Goal: Find specific page/section: Find specific page/section

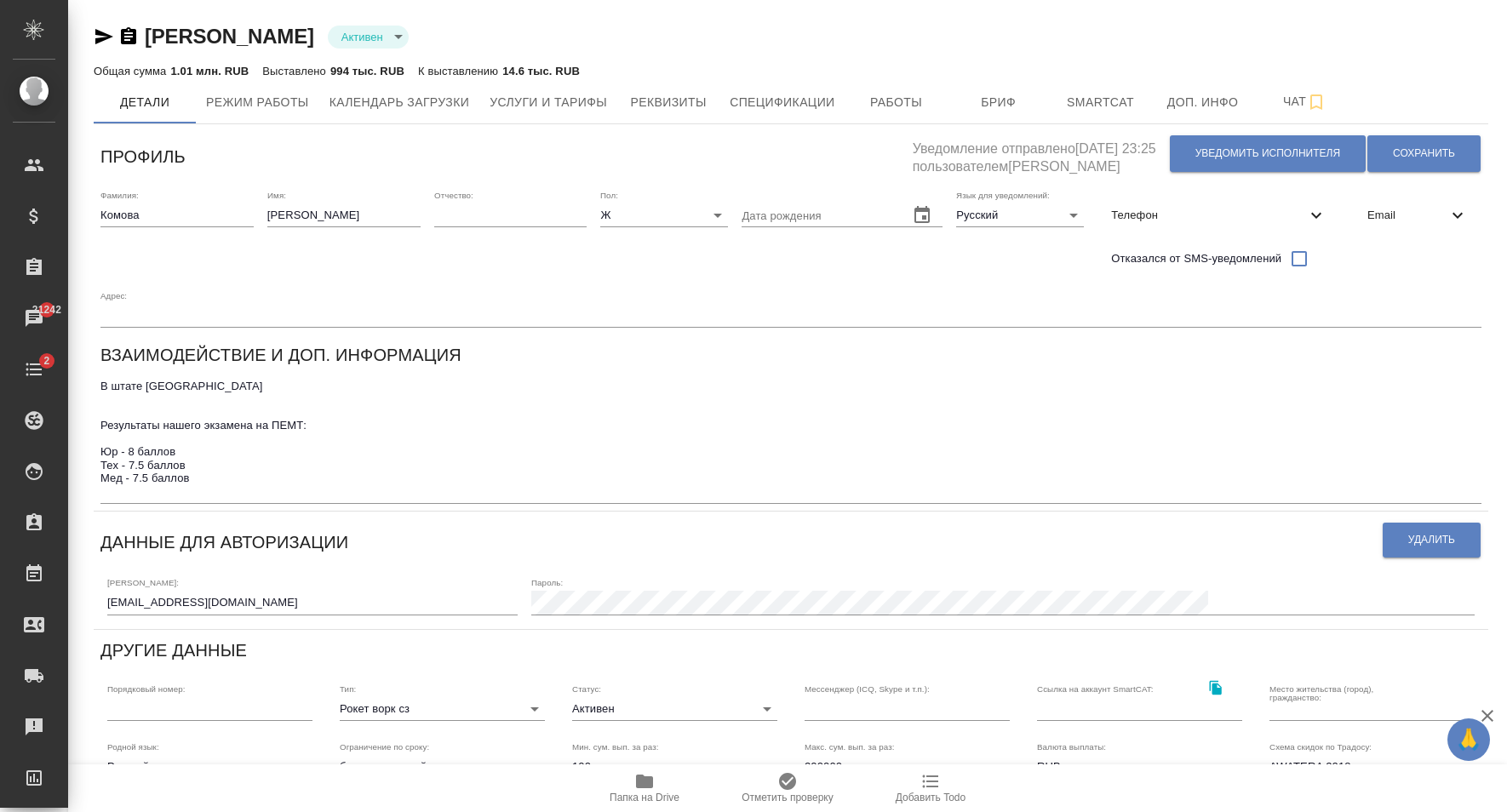
click at [401, 598] on input "t.komova@awatera.com" at bounding box center [312, 603] width 411 height 24
click at [263, 601] on input "t.komova@awatera.com" at bounding box center [312, 603] width 411 height 24
click at [329, 604] on input "t.komova1@awatera.com" at bounding box center [312, 603] width 411 height 24
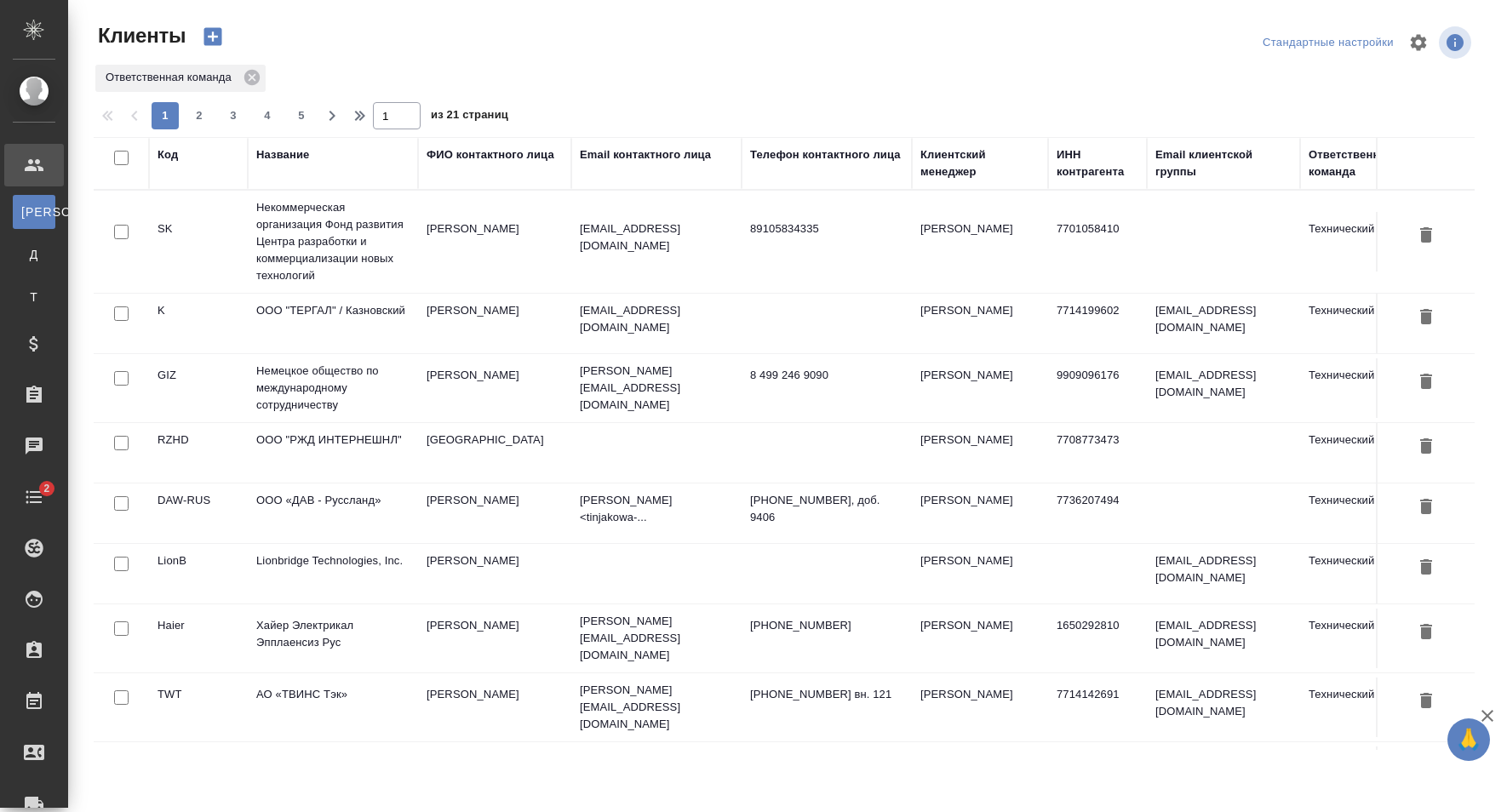
select select "RU"
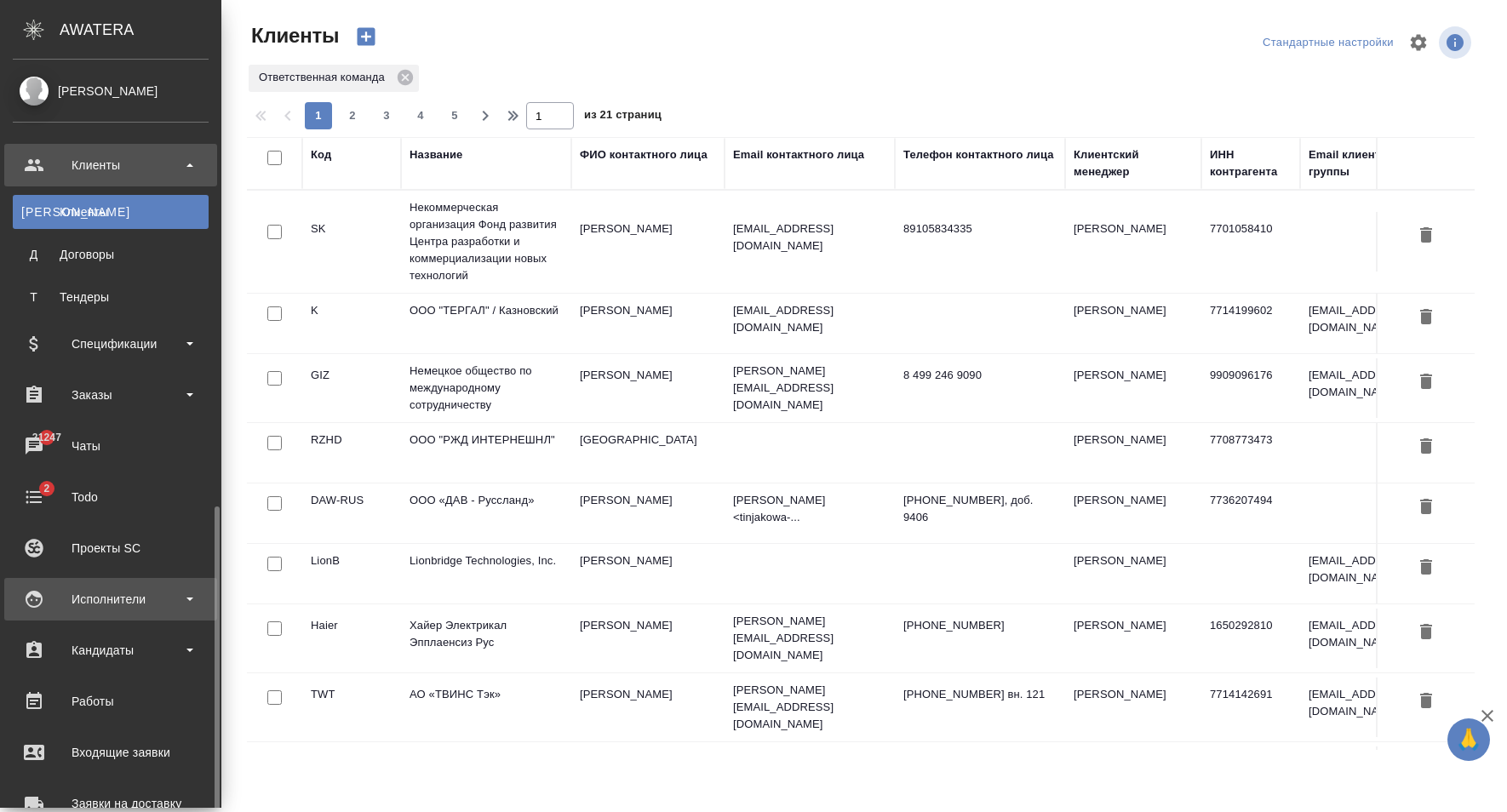
scroll to position [260, 0]
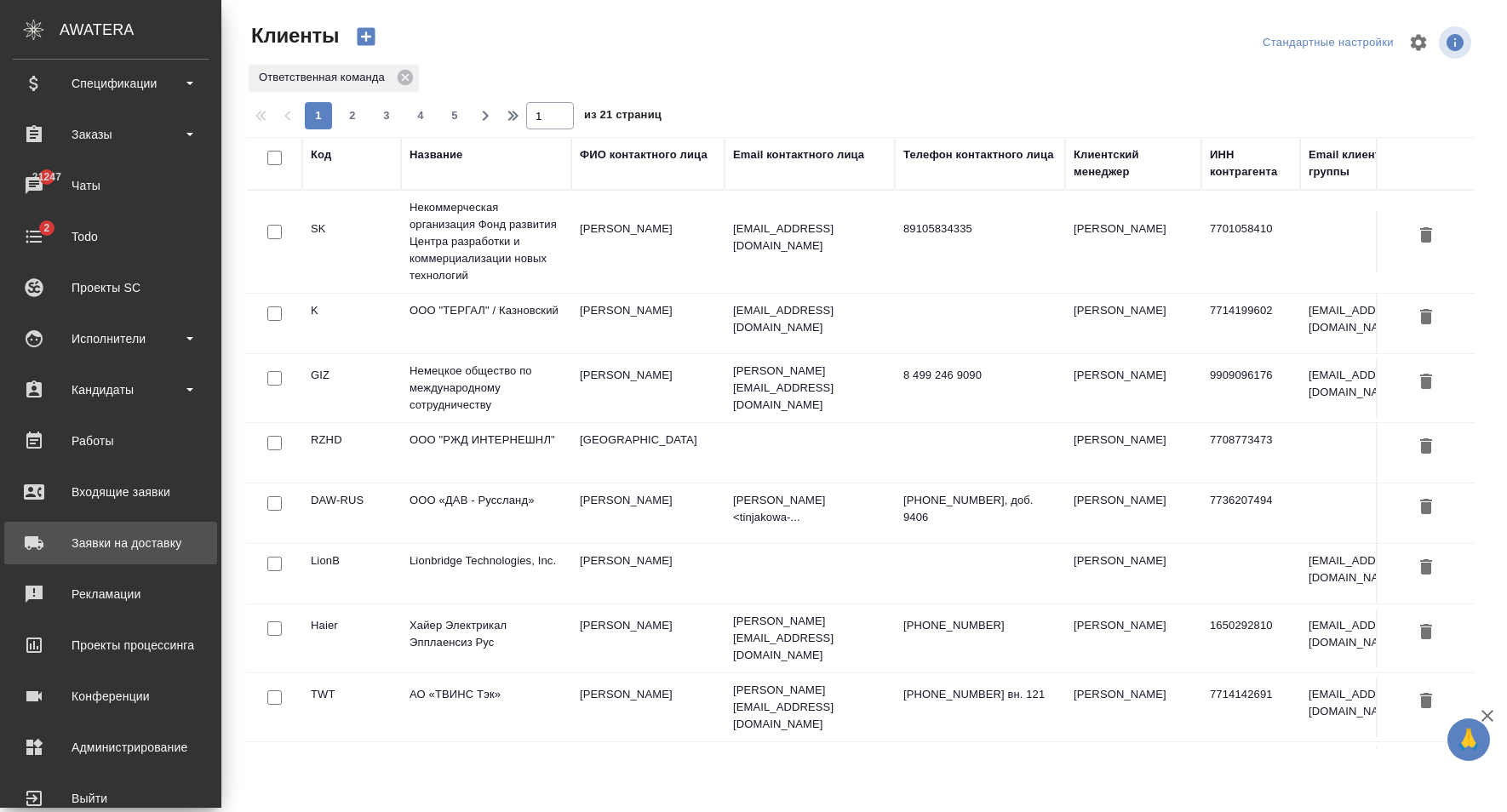
click at [149, 536] on div "Заявки на доставку" at bounding box center [111, 543] width 196 height 26
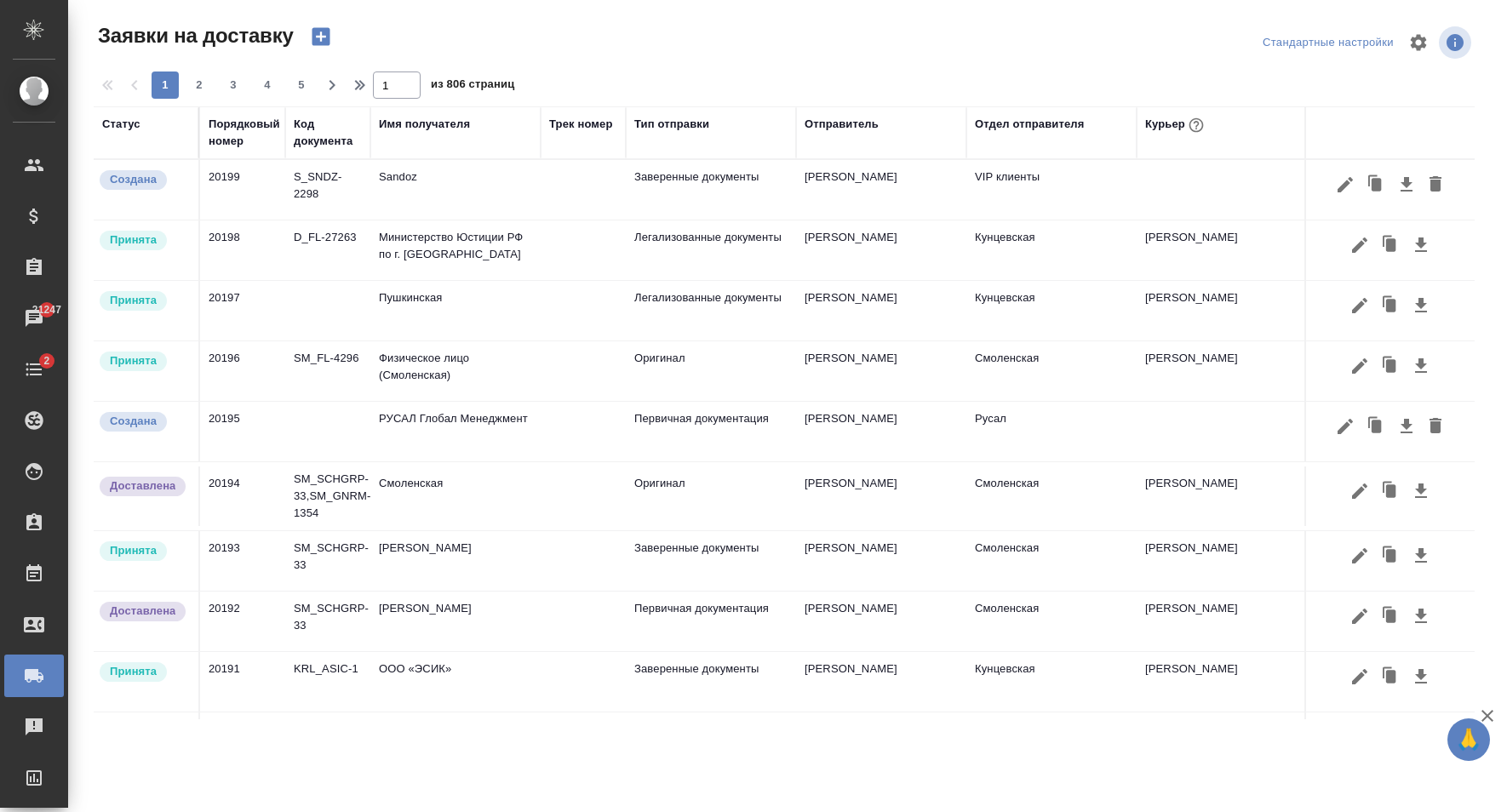
scroll to position [87, 0]
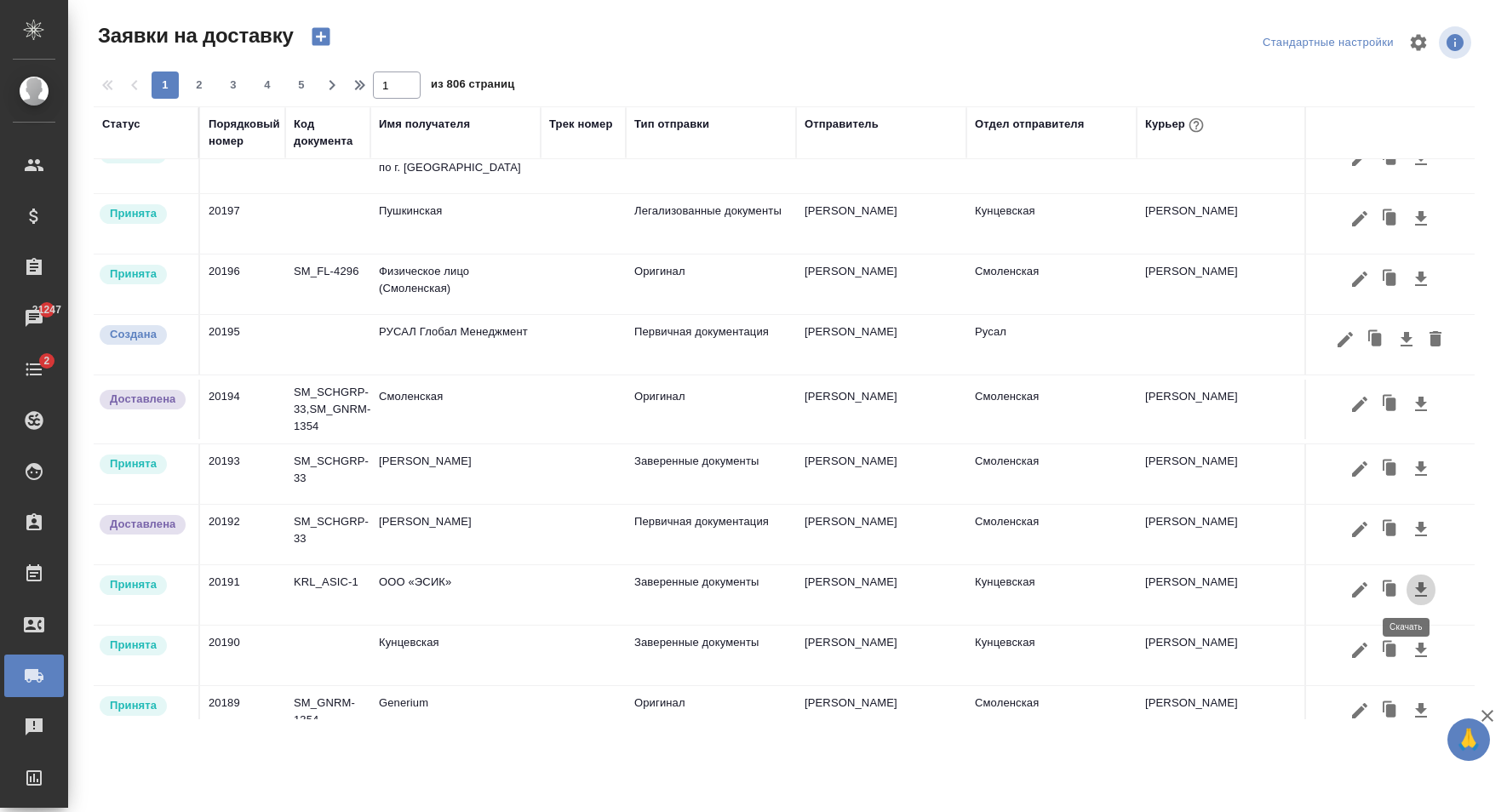
click at [1416, 590] on icon "button" at bounding box center [1421, 590] width 12 height 15
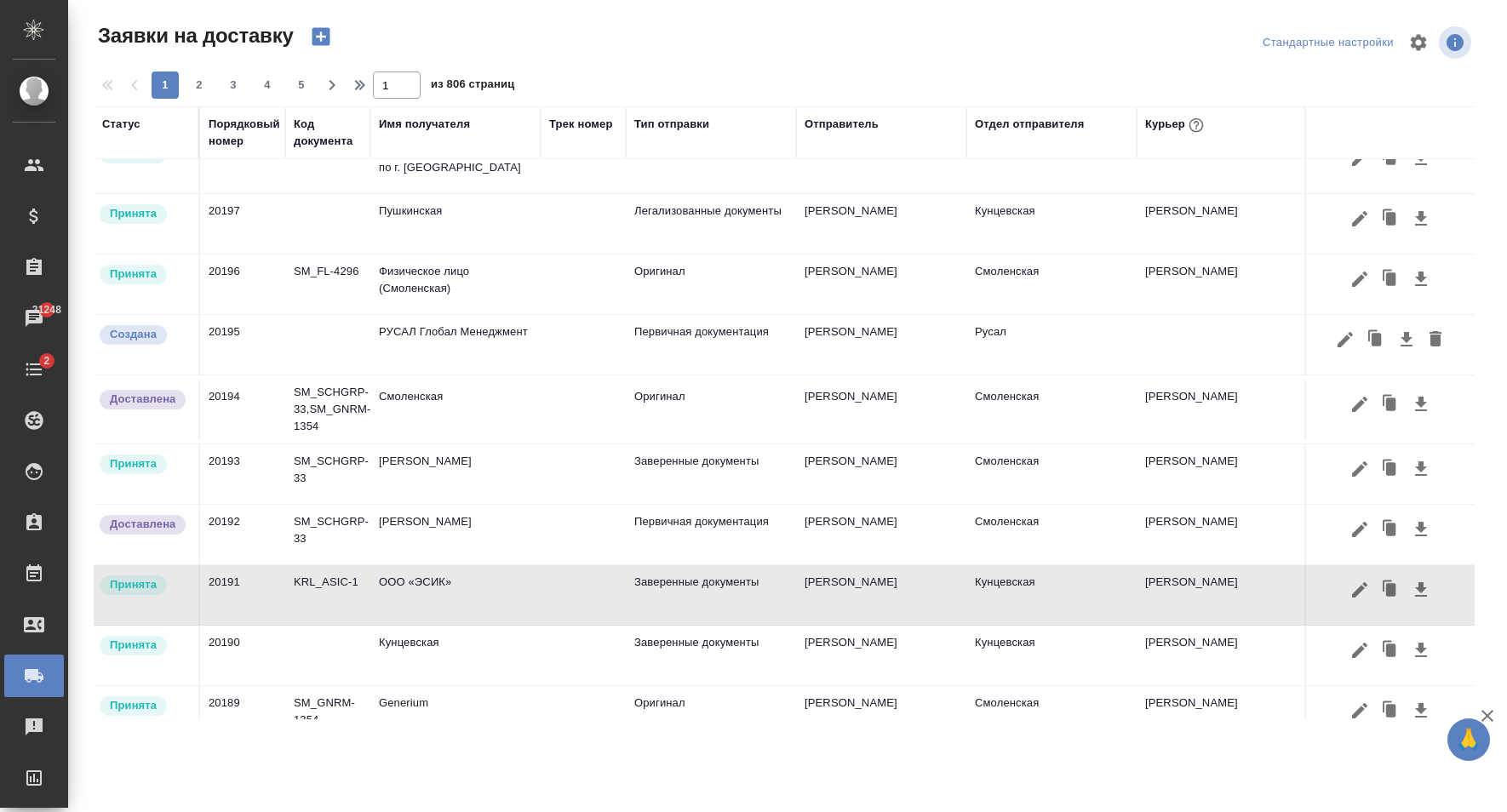
click at [1350, 586] on icon "button" at bounding box center [1360, 590] width 20 height 20
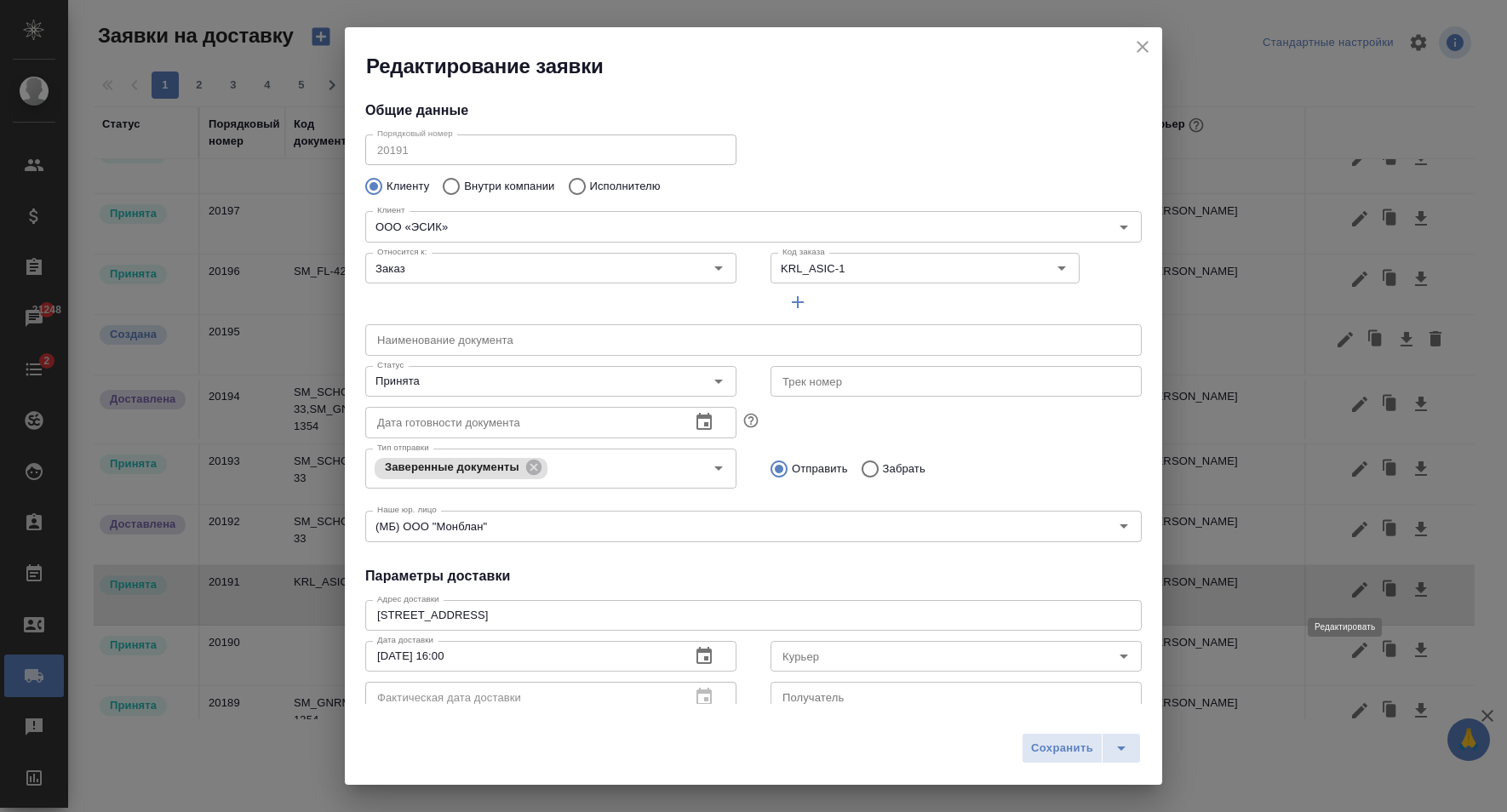
type input "Иванова Евгения"
type input "Быханов Юрий"
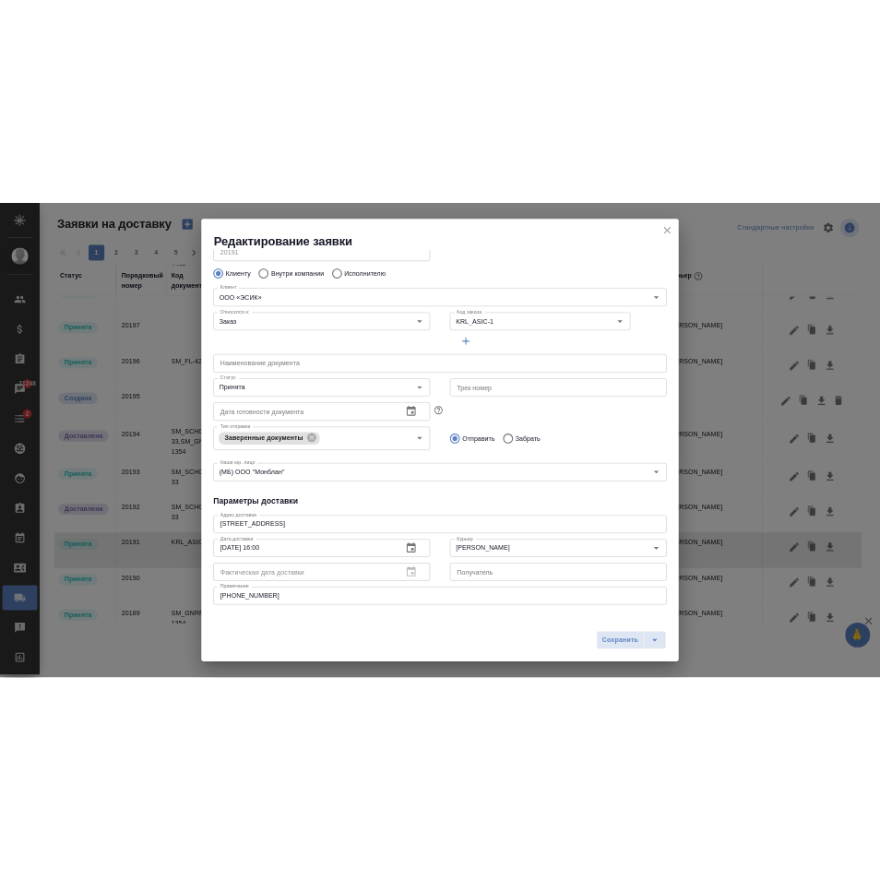
scroll to position [0, 0]
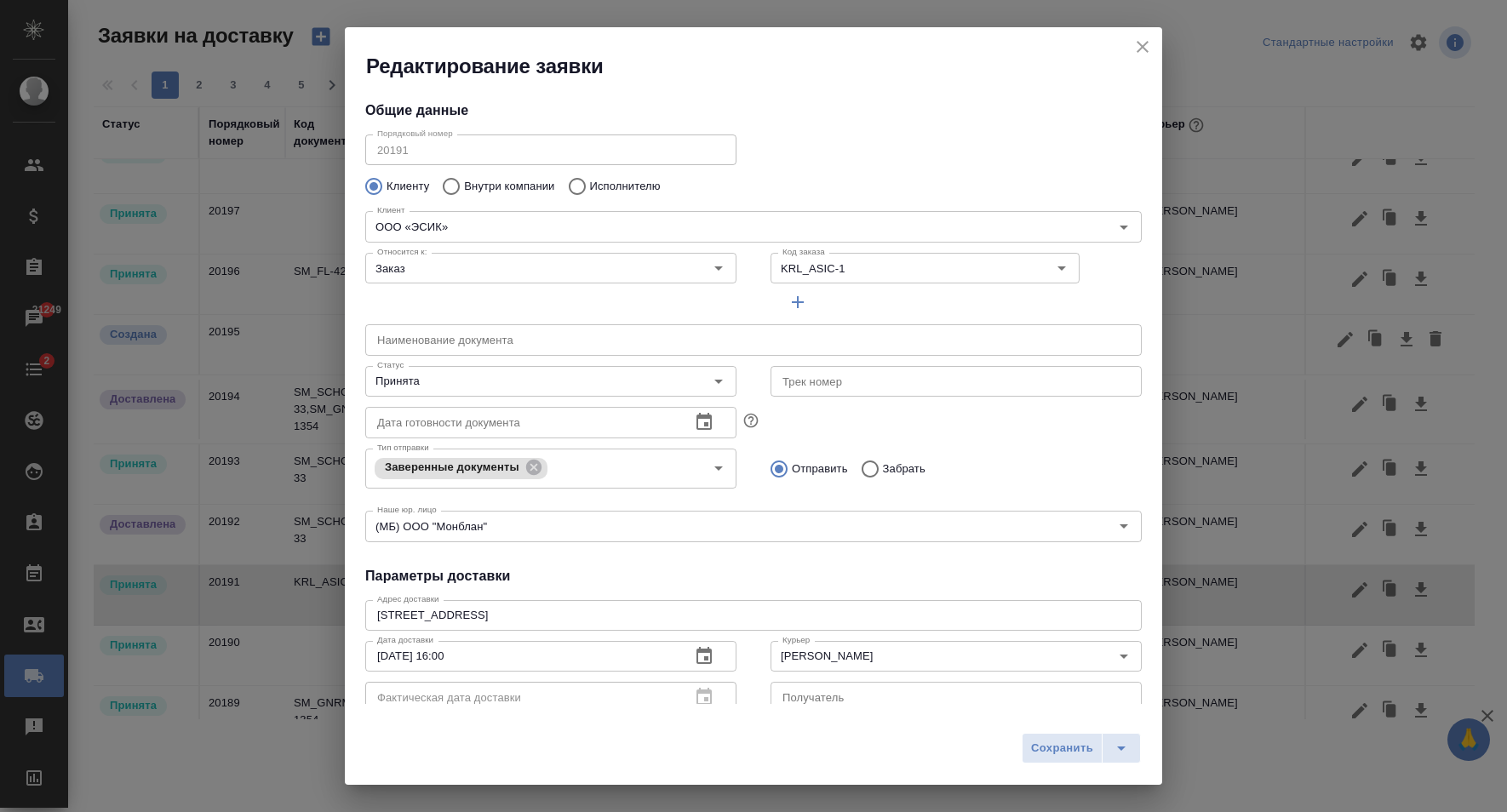
click at [1141, 48] on icon "close" at bounding box center [1142, 47] width 20 height 20
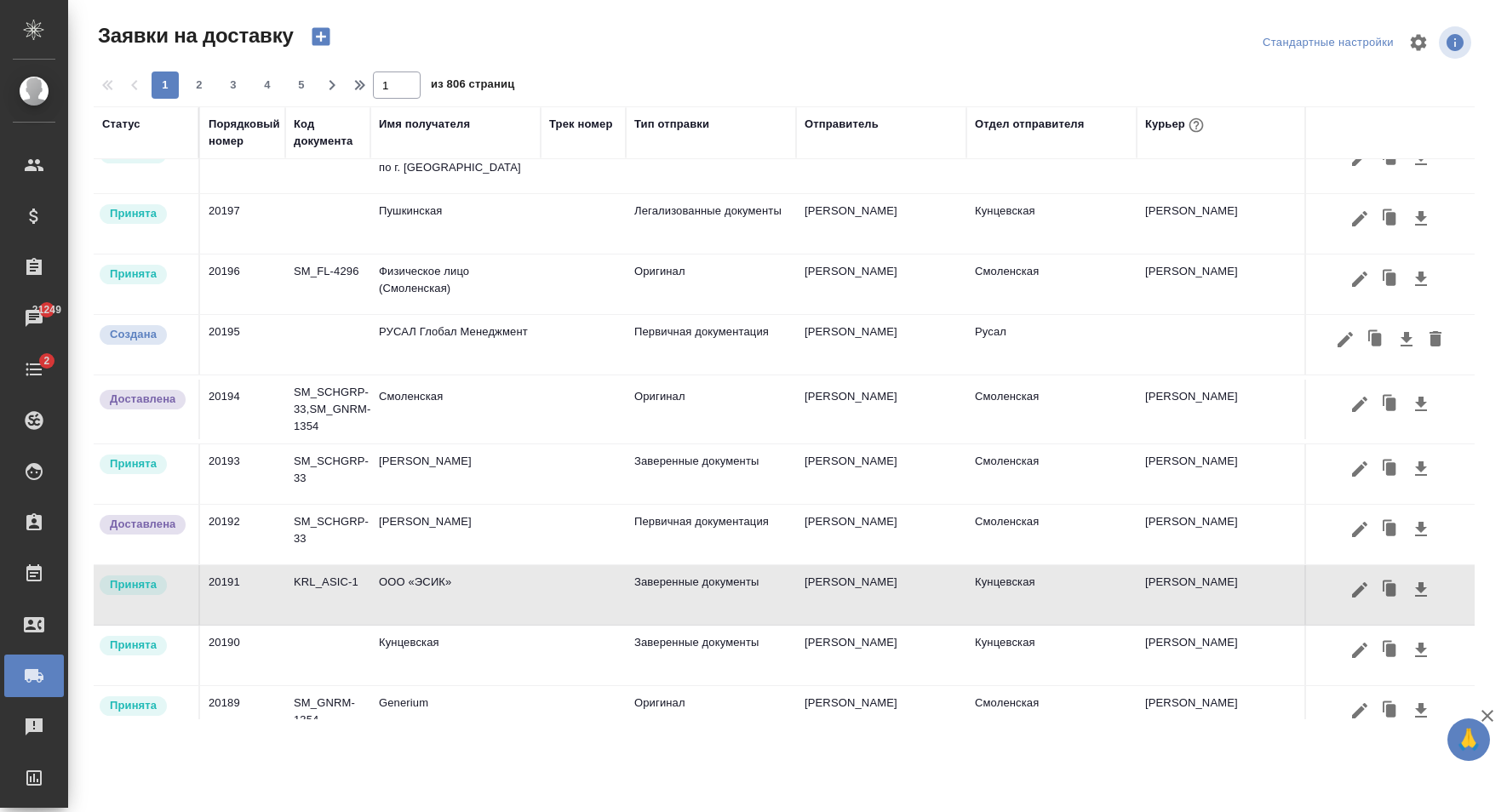
click at [1416, 596] on icon "button" at bounding box center [1421, 590] width 12 height 15
click at [1416, 587] on icon "button" at bounding box center [1421, 590] width 12 height 15
click at [1065, 590] on td "Кунцевская" at bounding box center [1051, 595] width 171 height 60
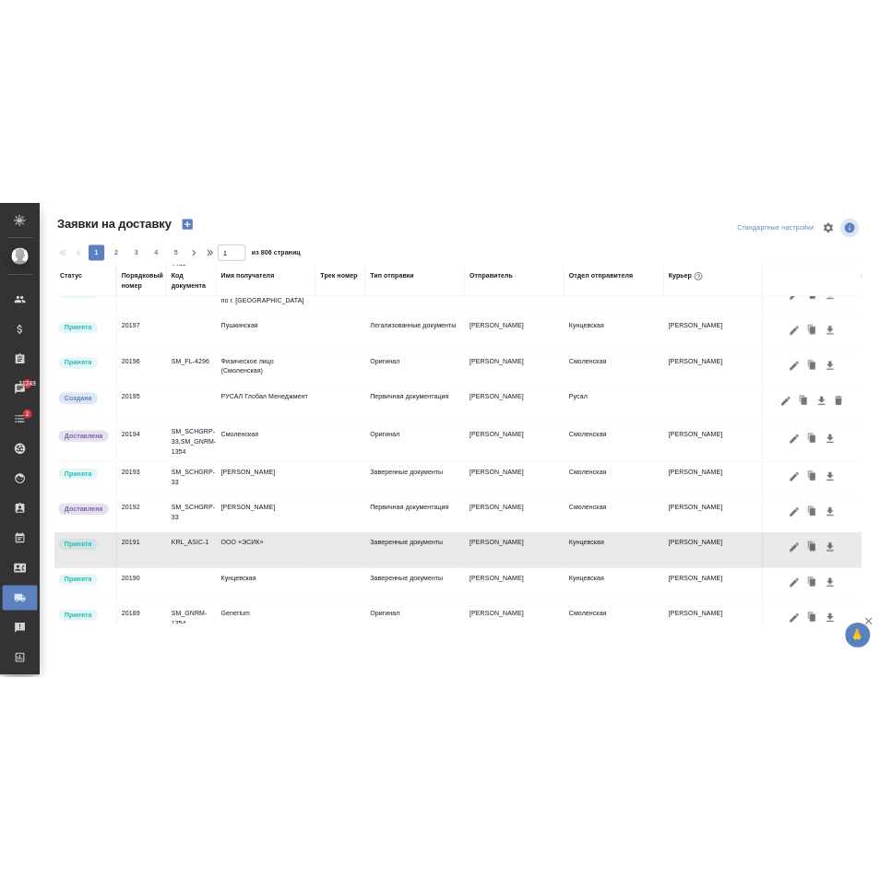
scroll to position [94, 0]
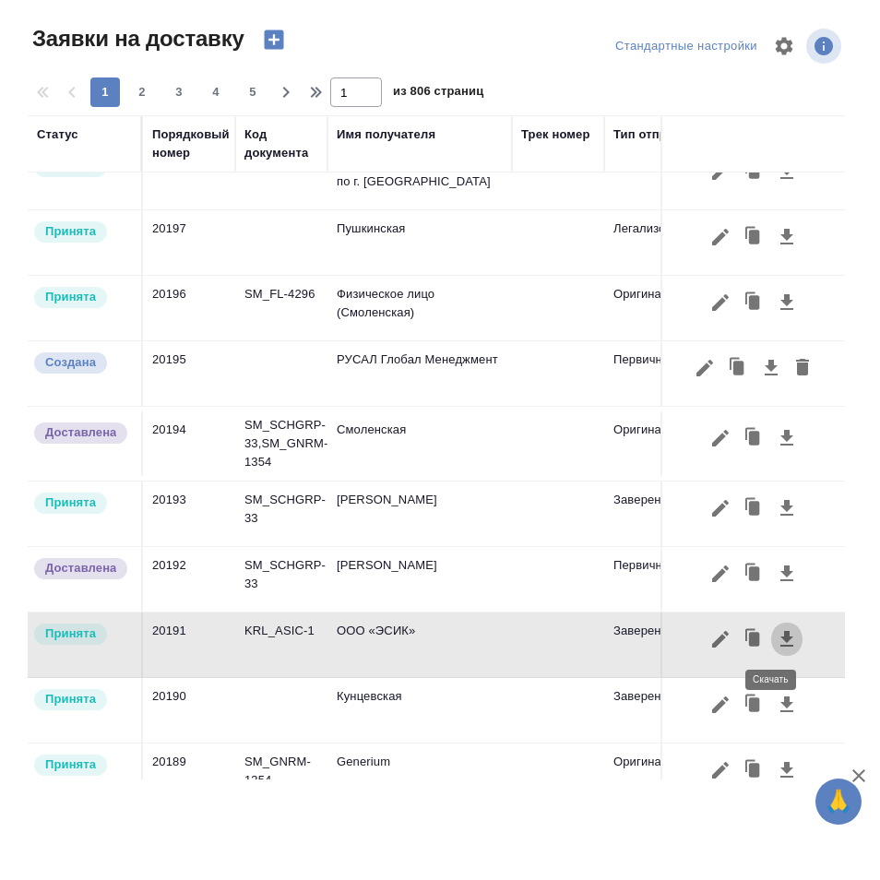
click at [781, 640] on icon "button" at bounding box center [787, 639] width 13 height 16
click at [710, 642] on icon "button" at bounding box center [721, 639] width 22 height 22
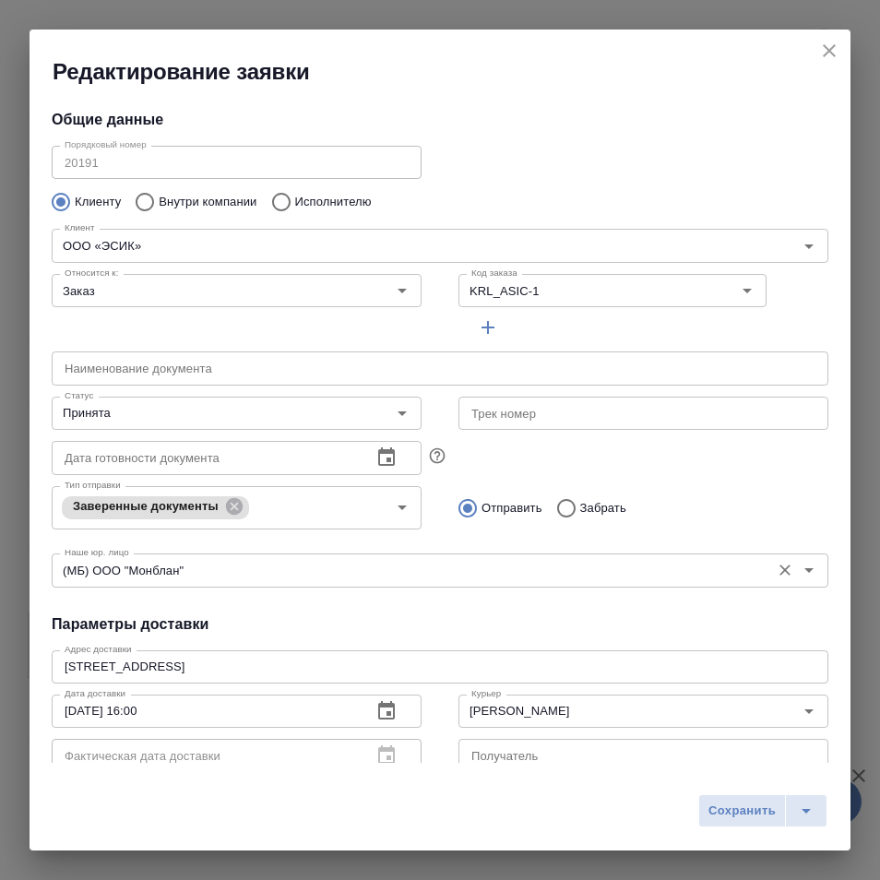
scroll to position [228, 0]
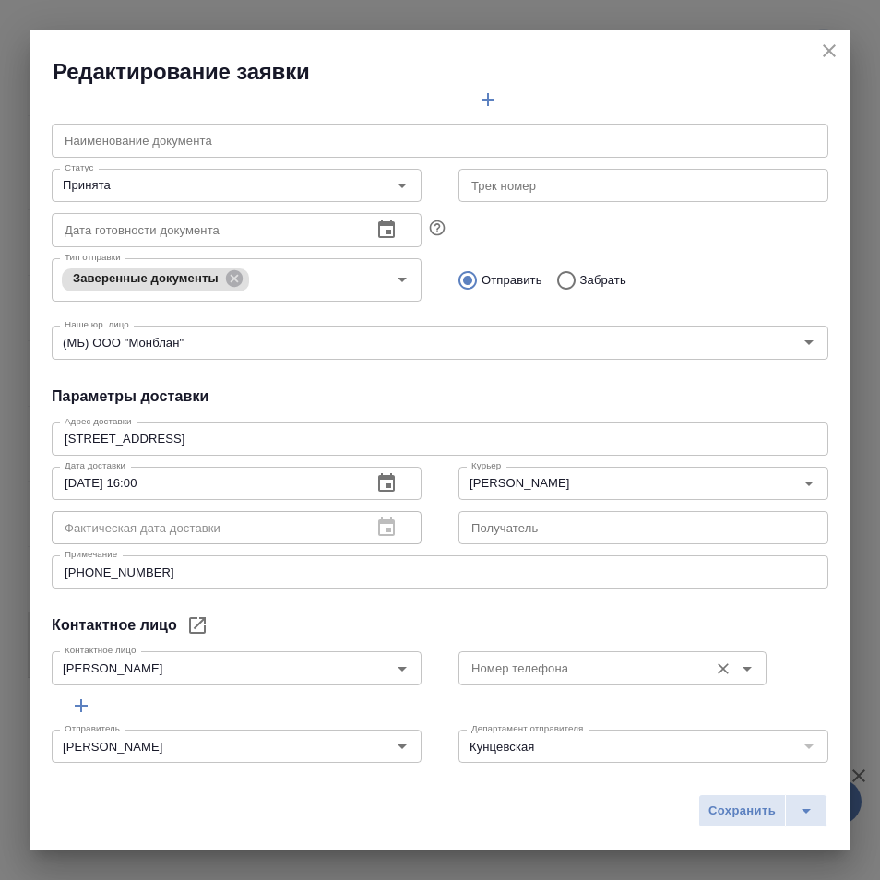
click at [744, 663] on icon "Open" at bounding box center [747, 669] width 22 height 22
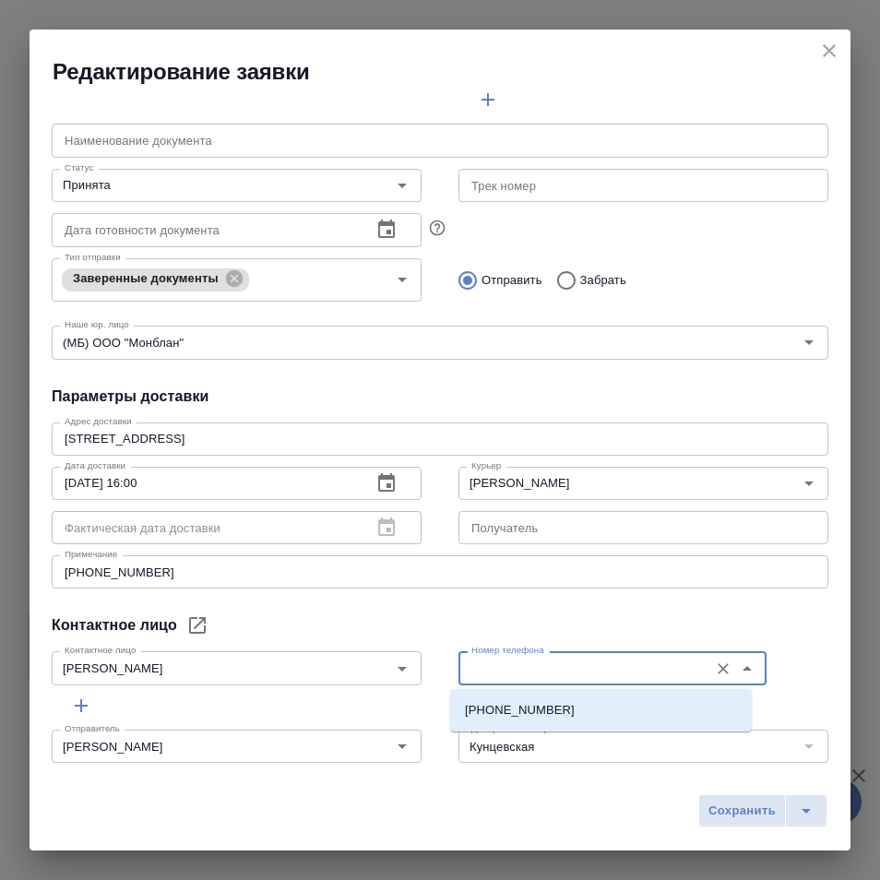
click at [744, 665] on icon "Close" at bounding box center [747, 669] width 22 height 22
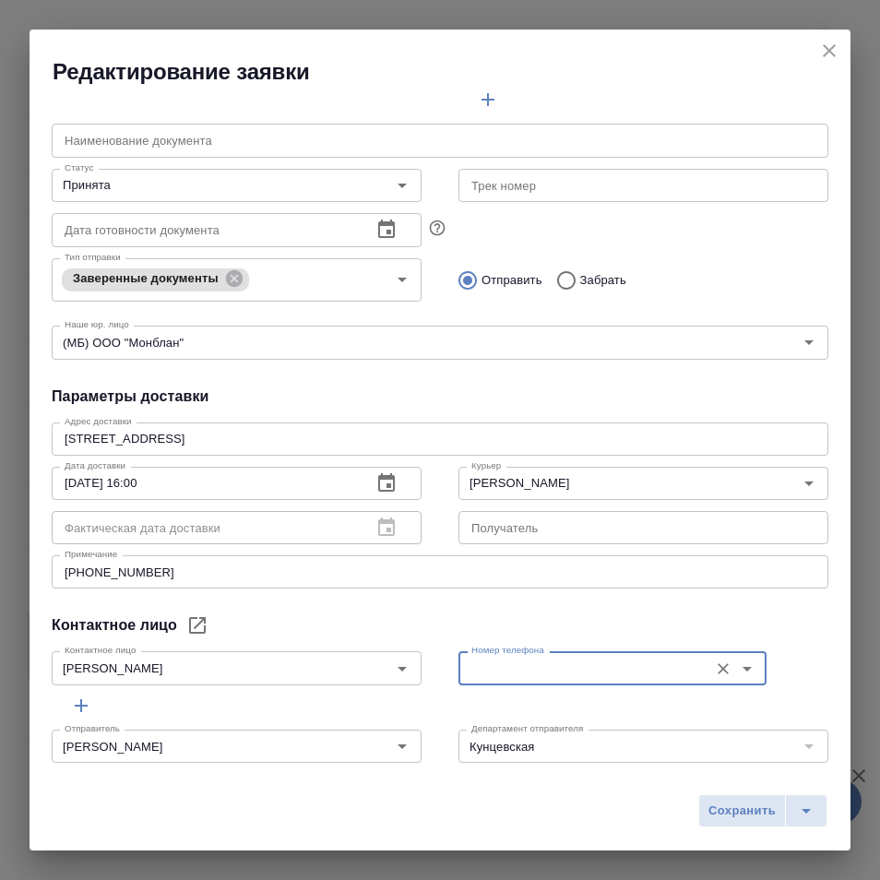
click at [785, 627] on div "Номер телефона Номер телефона" at bounding box center [643, 666] width 407 height 81
click at [204, 627] on icon "button" at bounding box center [197, 625] width 17 height 17
click at [830, 44] on icon "close" at bounding box center [830, 51] width 22 height 22
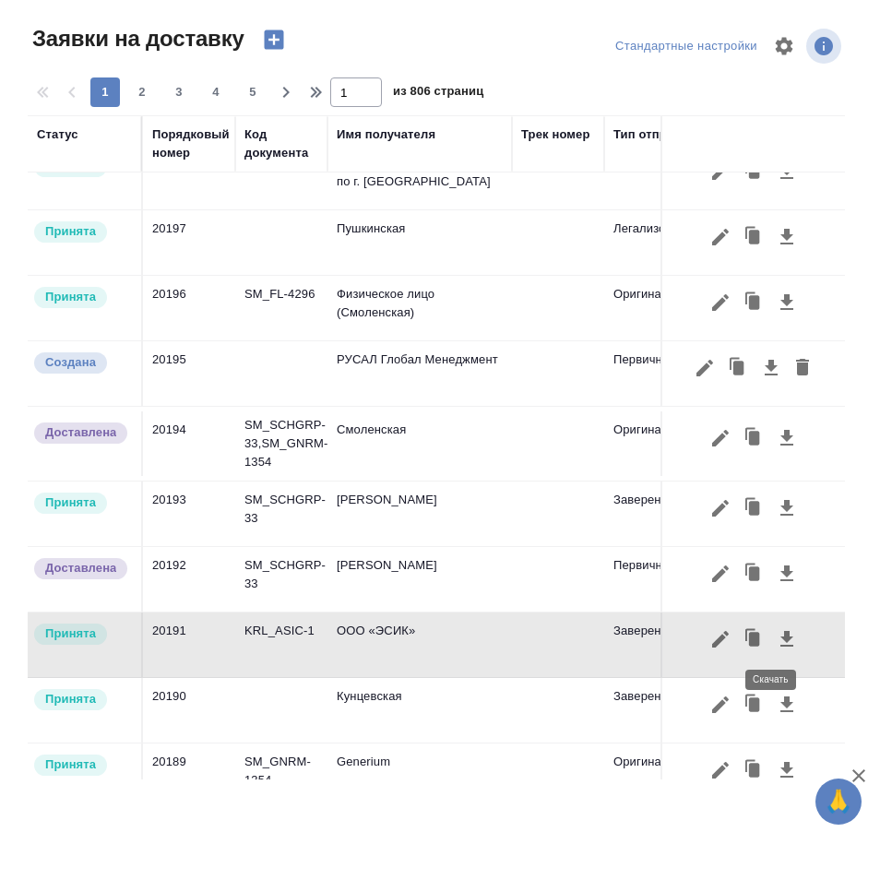
click at [781, 637] on icon "button" at bounding box center [787, 639] width 13 height 16
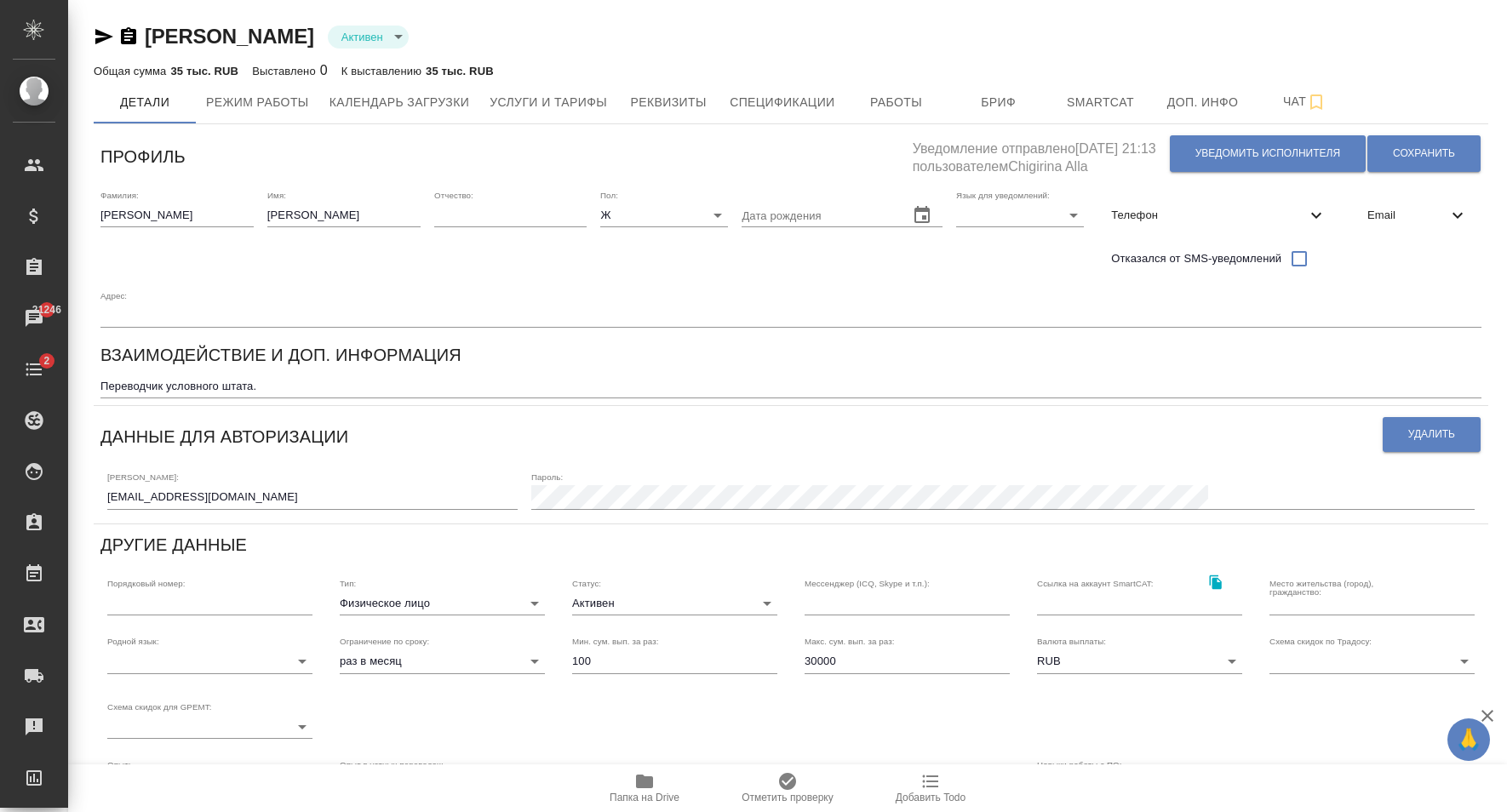
click at [299, 494] on input "n.kamakina@awatera.com" at bounding box center [312, 497] width 411 height 24
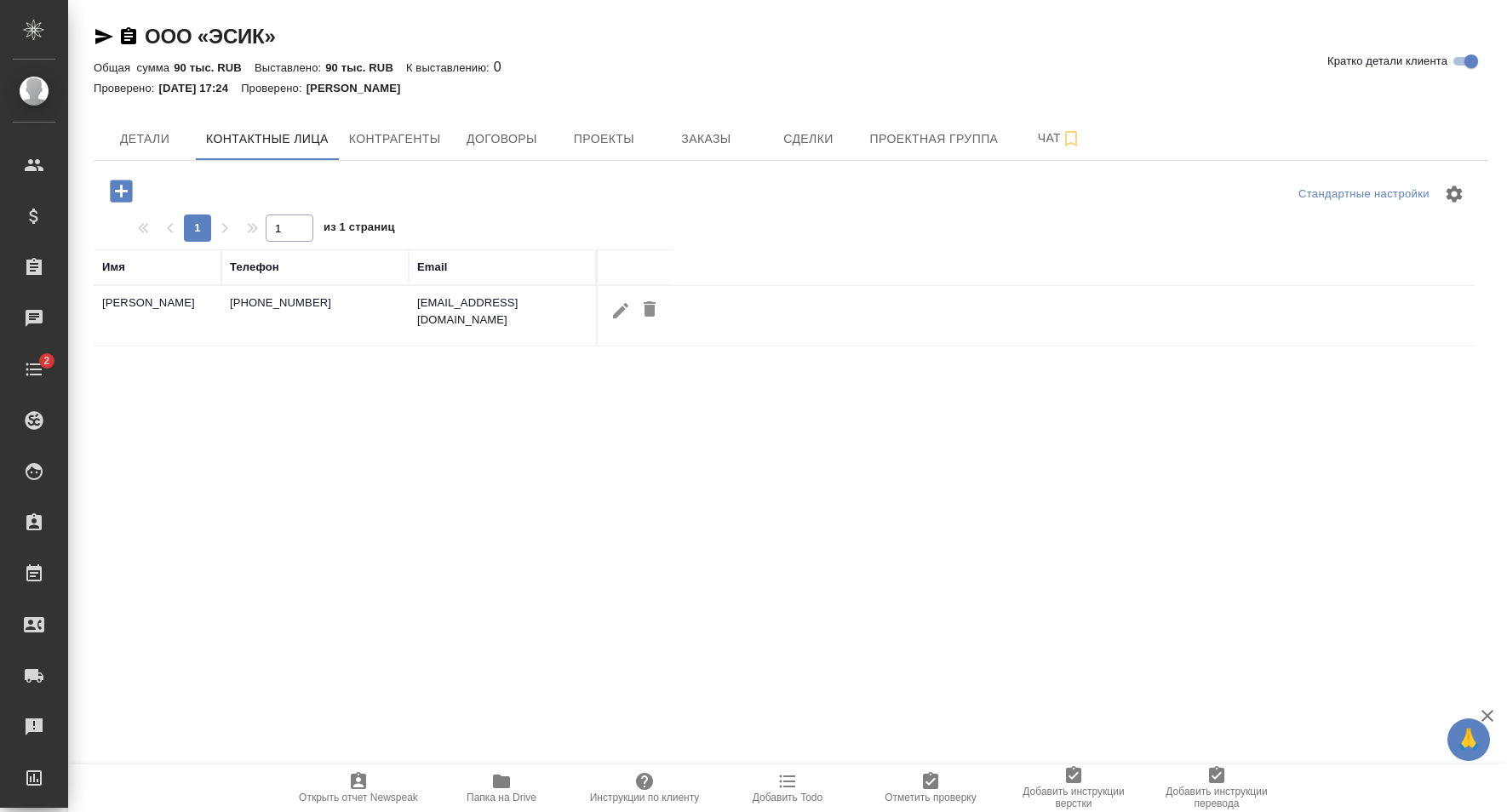
select select "RU"
click at [442, 304] on td "y.bykhanov@mail.ru" at bounding box center [502, 316] width 187 height 60
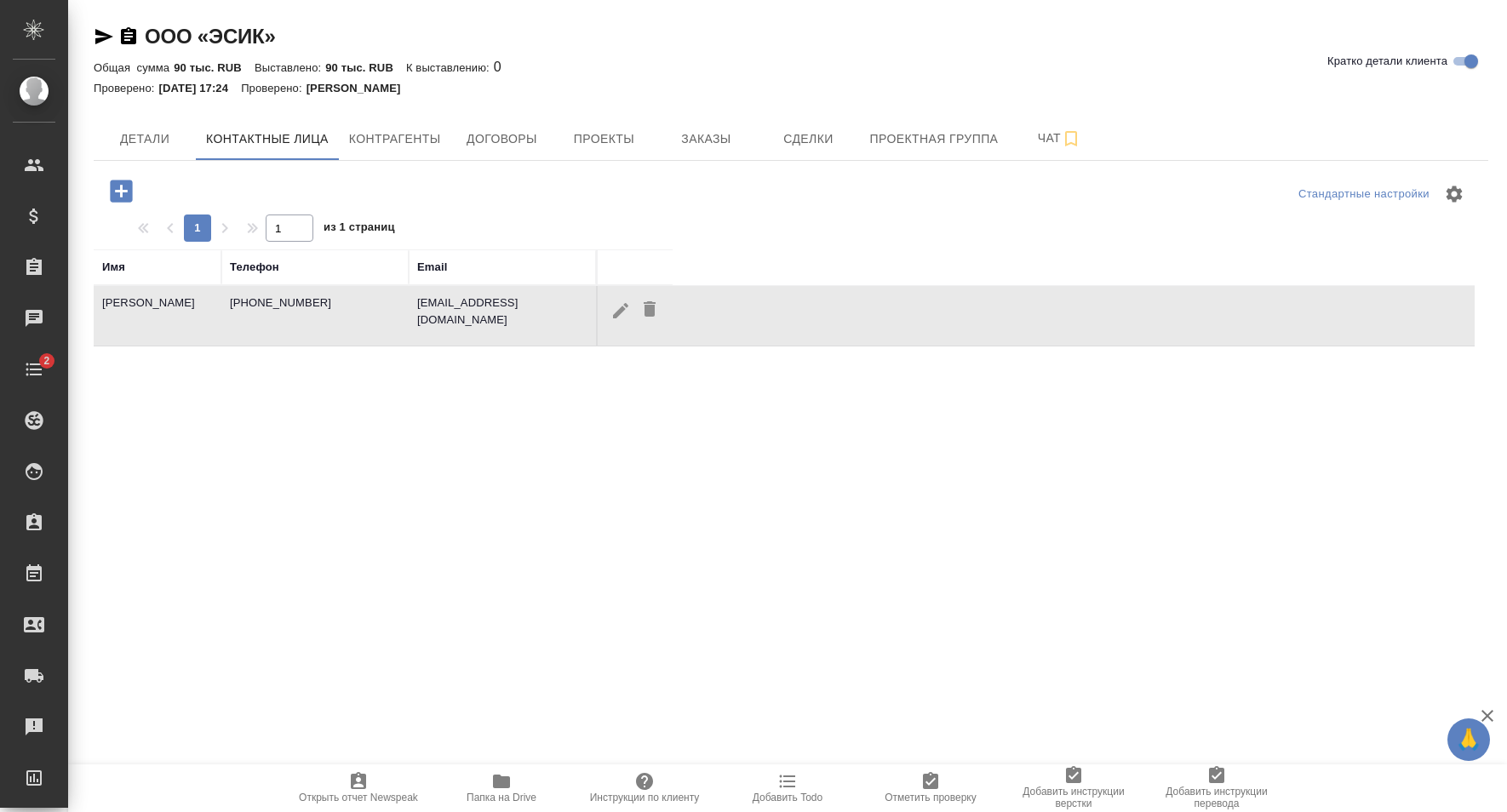
click at [442, 304] on td "y.bykhanov@mail.ru" at bounding box center [502, 316] width 187 height 60
